Goal: Obtain resource: Obtain resource

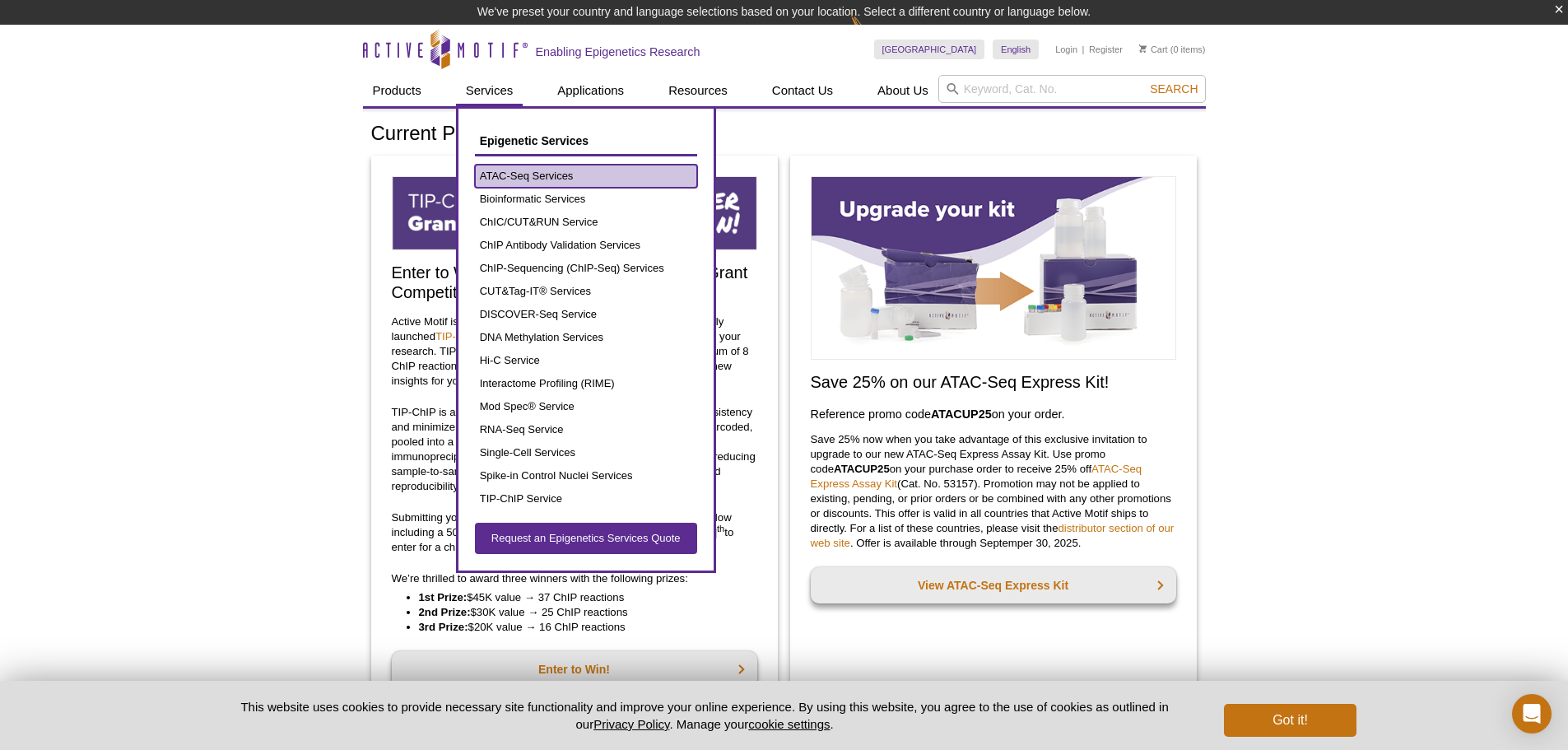
click at [530, 174] on link "ATAC-Seq Services" at bounding box center [586, 176] width 223 height 23
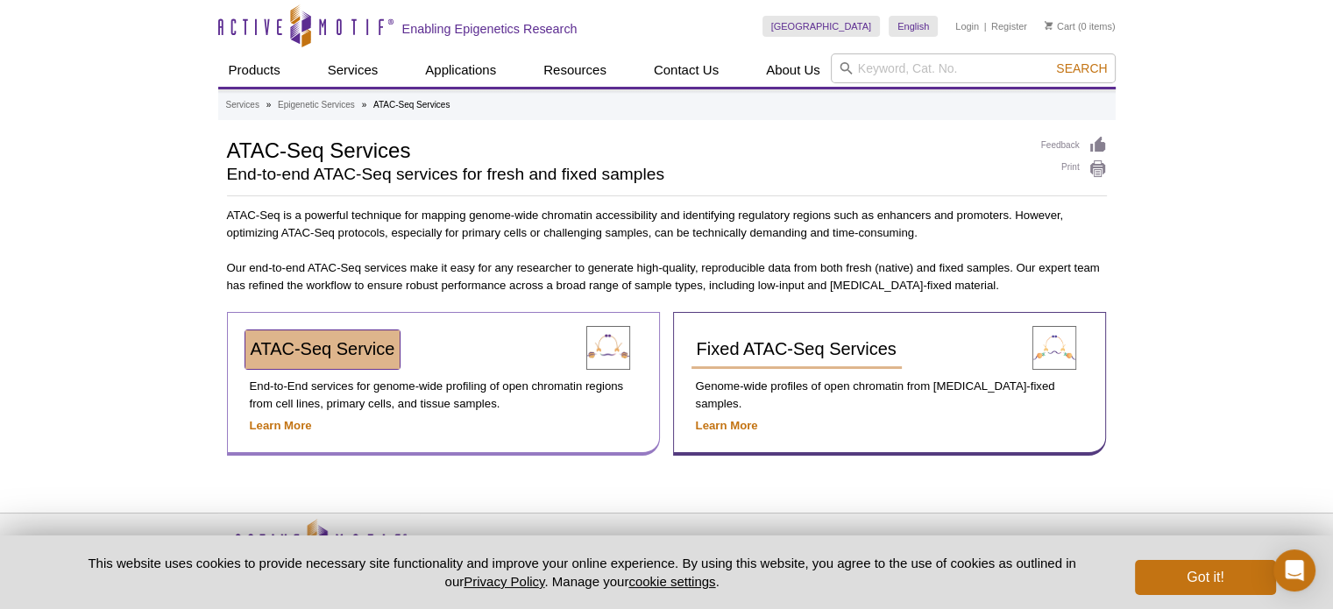
click at [344, 352] on span "ATAC-Seq Service" at bounding box center [323, 348] width 145 height 19
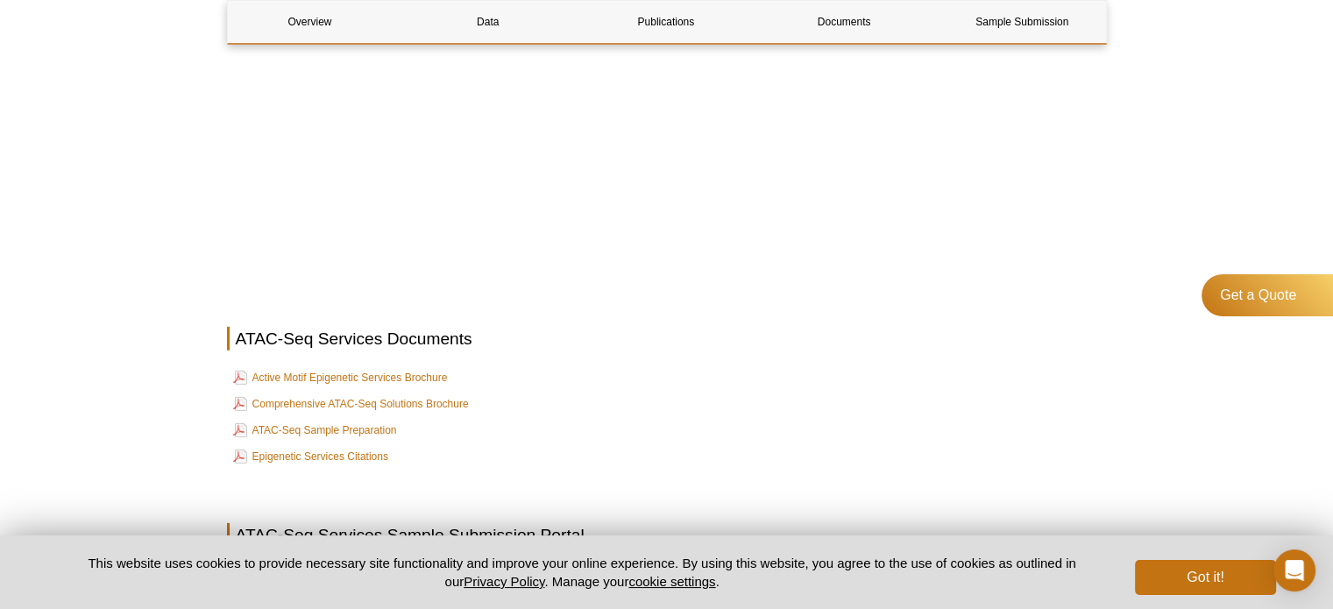
scroll to position [5306, 0]
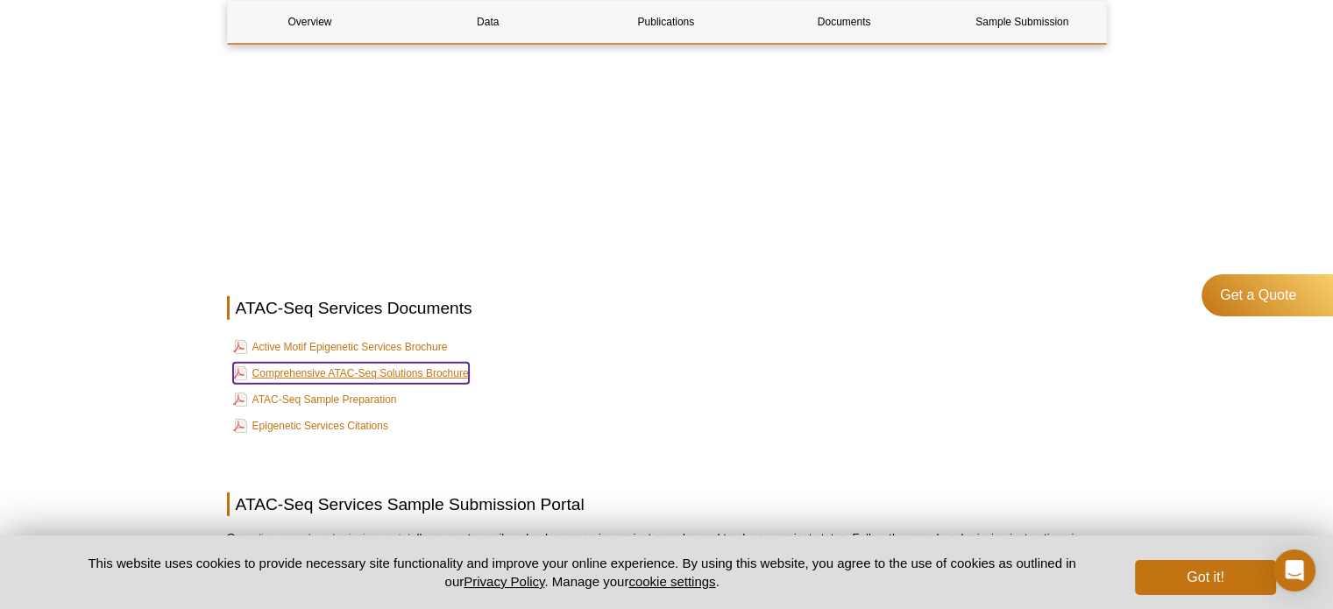
click at [341, 374] on link "Comprehensive ATAC-Seq Solutions Brochure" at bounding box center [351, 373] width 236 height 21
click at [359, 393] on link "ATAC-Seq Sample Preparation" at bounding box center [315, 399] width 164 height 21
